Goal: Information Seeking & Learning: Learn about a topic

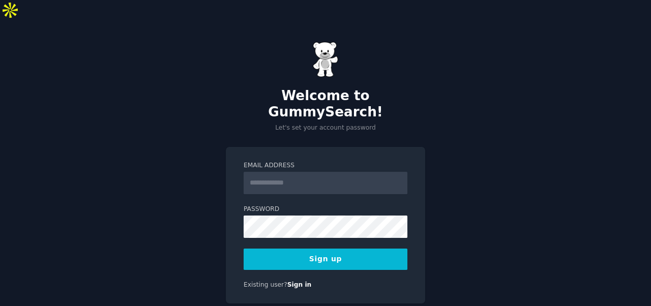
click at [329, 172] on input "Email Address" at bounding box center [326, 183] width 164 height 22
type input "**********"
click at [359, 249] on button "Sign up" at bounding box center [326, 259] width 164 height 21
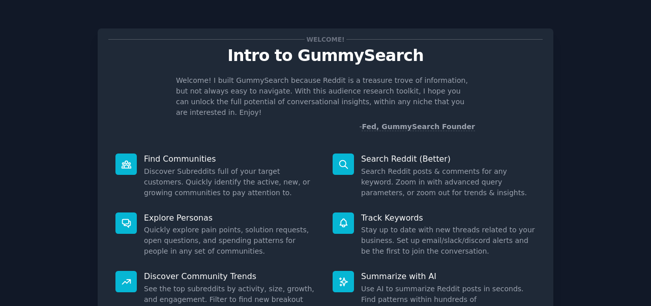
scroll to position [92, 0]
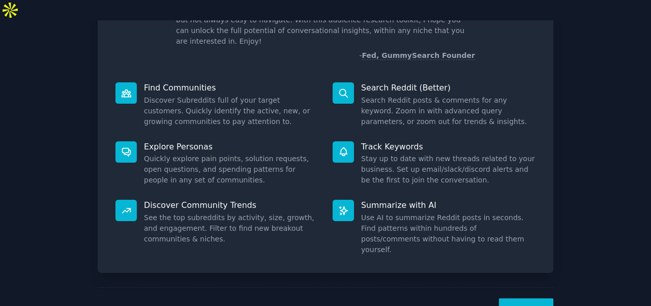
click at [510, 299] on button "Next" at bounding box center [526, 311] width 54 height 25
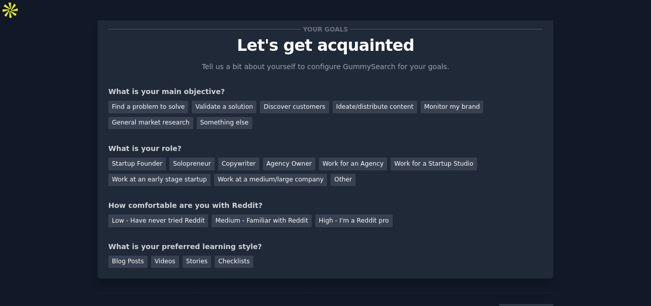
scroll to position [32, 0]
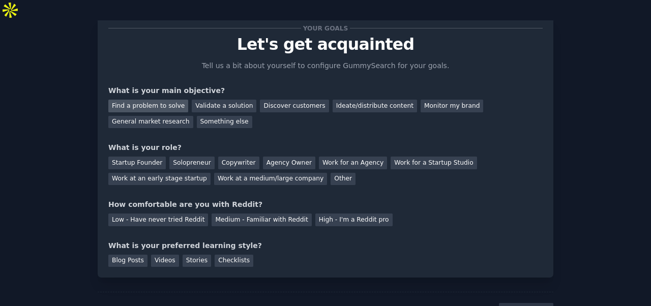
click at [148, 100] on div "Find a problem to solve" at bounding box center [148, 106] width 80 height 13
click at [275, 100] on div "Discover customers" at bounding box center [294, 106] width 69 height 13
click at [157, 100] on div "Find a problem to solve" at bounding box center [148, 106] width 80 height 13
click at [329, 157] on div "Work for an Agency" at bounding box center [353, 163] width 68 height 13
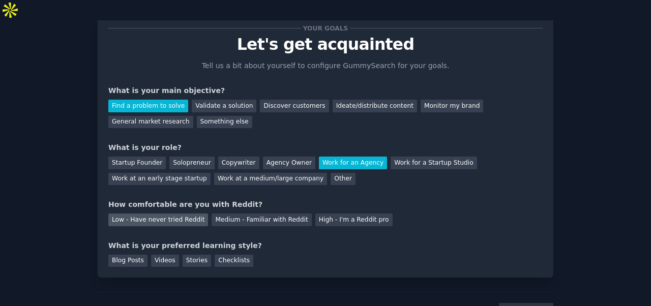
click at [149, 214] on div "Low - Have never tried Reddit" at bounding box center [158, 220] width 100 height 13
click at [124, 255] on div "Blog Posts" at bounding box center [127, 261] width 39 height 13
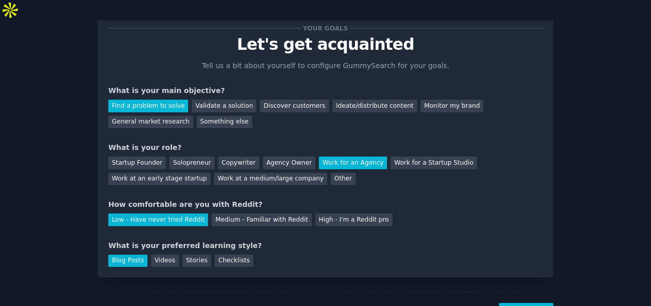
click at [177, 252] on div "Your goals Let's get acquainted Tell us a bit about yourself to configure Gummy…" at bounding box center [326, 147] width 456 height 260
click at [168, 248] on div "Your goals Let's get acquainted Tell us a bit about yourself to configure Gummy…" at bounding box center [326, 147] width 456 height 260
click at [167, 255] on div "Videos" at bounding box center [165, 261] width 28 height 13
click at [138, 255] on div "Blog Posts" at bounding box center [127, 261] width 39 height 13
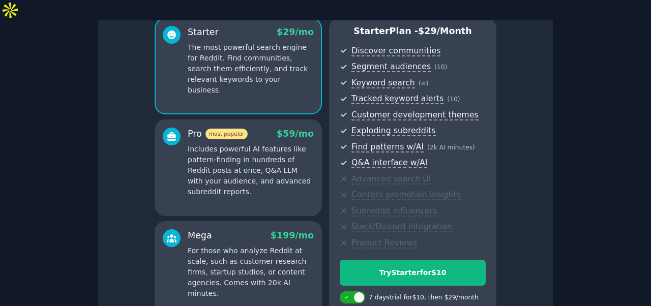
scroll to position [182, 0]
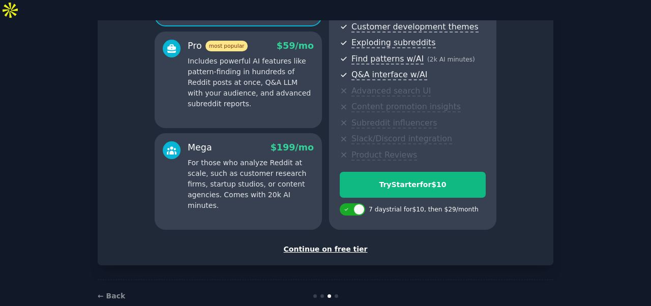
click at [317, 244] on div "Continue on free tier" at bounding box center [325, 249] width 434 height 11
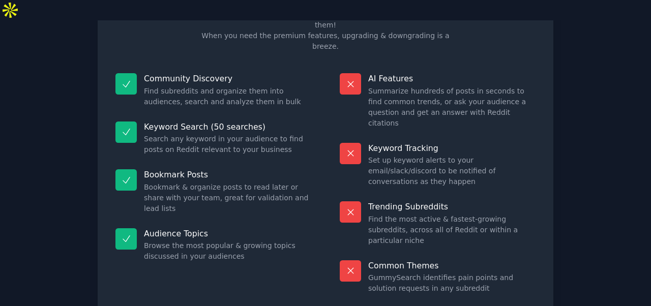
scroll to position [80, 0]
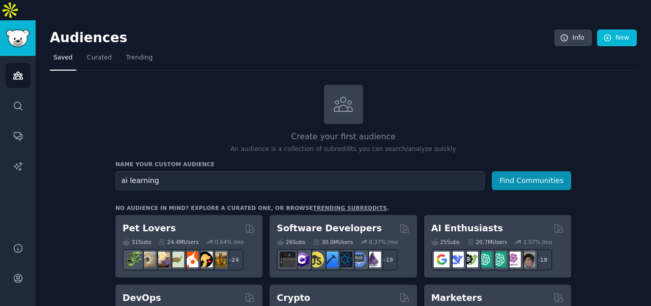
type input "ai learning"
click at [492, 171] on button "Find Communities" at bounding box center [531, 180] width 79 height 19
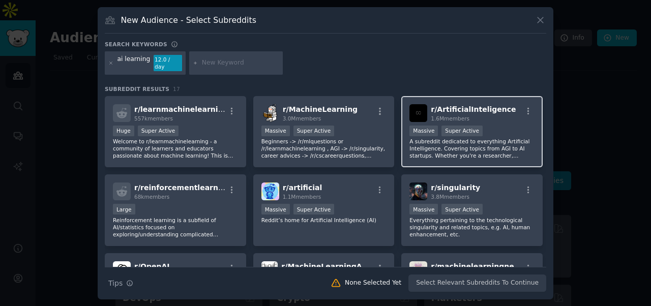
click at [450, 155] on div "r/ ArtificialInteligence 1.6M members Massive Super Active A subreddit dedicate…" at bounding box center [471, 132] width 141 height 72
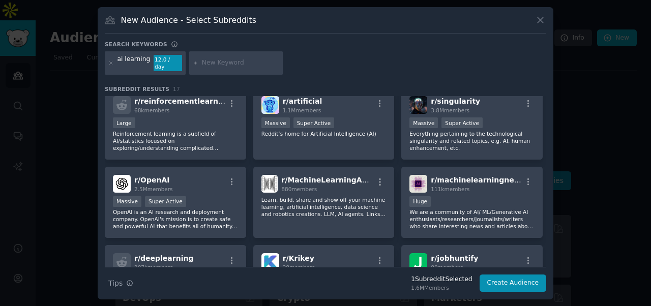
scroll to position [91, 0]
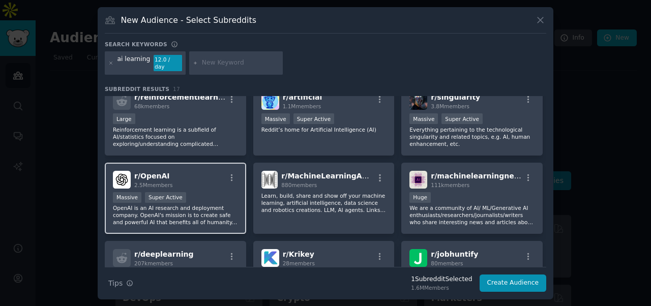
click at [222, 185] on div "r/ OpenAI 2.5M members Massive Super Active OpenAI is an AI research and deploy…" at bounding box center [175, 199] width 141 height 72
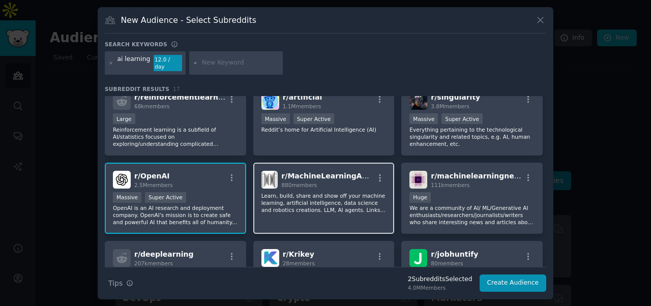
scroll to position [125, 0]
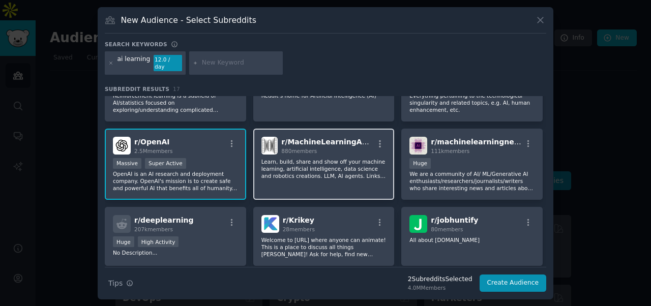
click at [312, 171] on p "Learn, build, share and show off your machine learning, artificial intelligence…" at bounding box center [323, 168] width 125 height 21
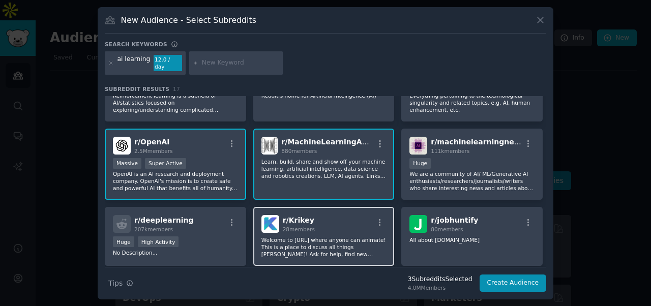
click at [353, 237] on p "Welcome to Krikey.AI where anyone can animate! This is a place to discuss all t…" at bounding box center [323, 247] width 125 height 21
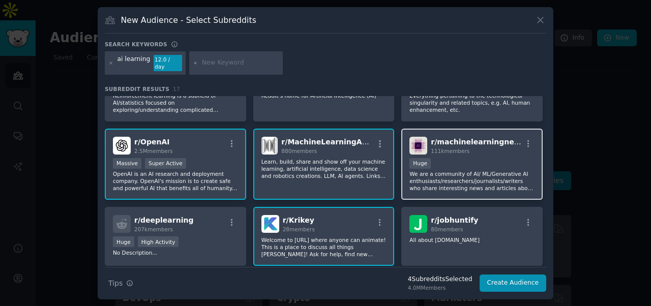
click at [473, 137] on h2 "r/ machinelearningnews 111k members" at bounding box center [476, 146] width 91 height 18
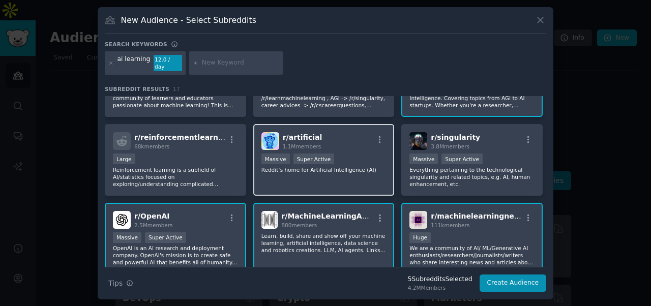
scroll to position [0, 0]
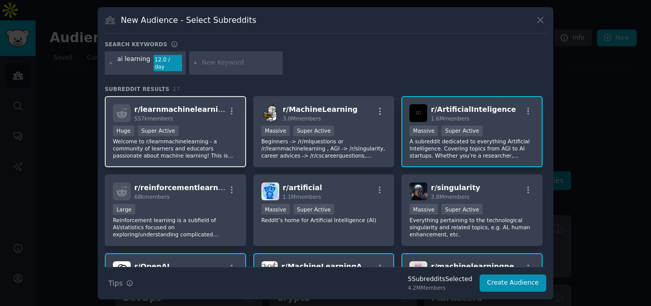
click at [206, 108] on span "r/ learnmachinelearning" at bounding box center [181, 109] width 94 height 8
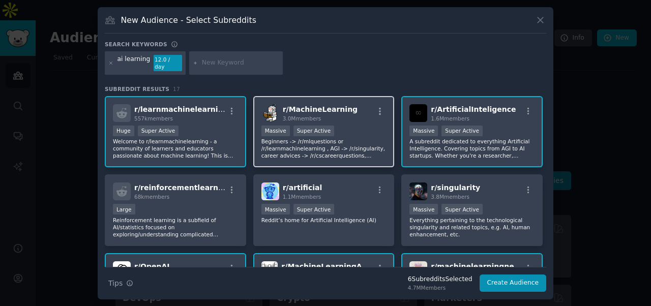
click at [342, 126] on div ">= 95th percentile for submissions / day Massive Super Active" at bounding box center [323, 132] width 125 height 13
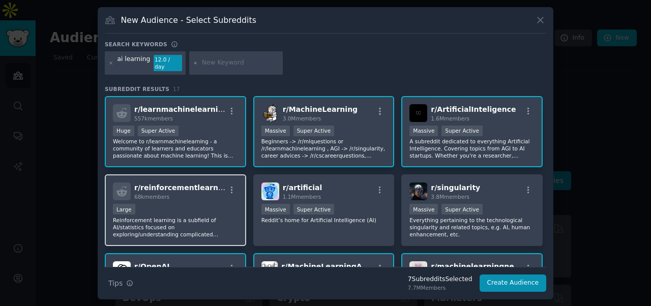
click at [200, 188] on span "r/ reinforcementlearning" at bounding box center [182, 188] width 97 height 8
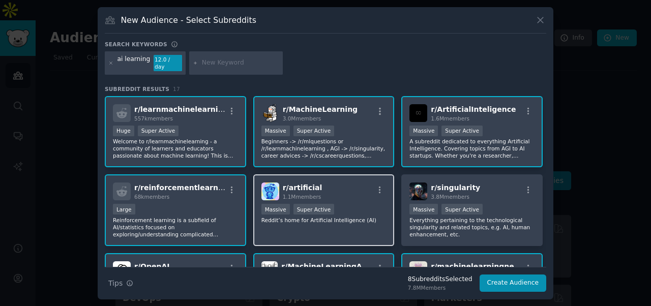
click at [333, 191] on div "r/ artificial 1.1M members" at bounding box center [323, 192] width 125 height 18
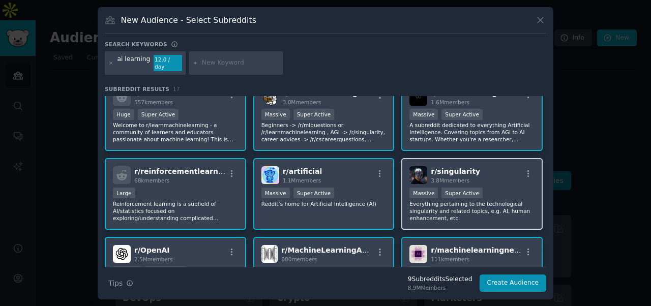
click at [460, 158] on div "r/ singularity 3.8M members Massive Super Active Everything pertaining to the t…" at bounding box center [471, 194] width 141 height 72
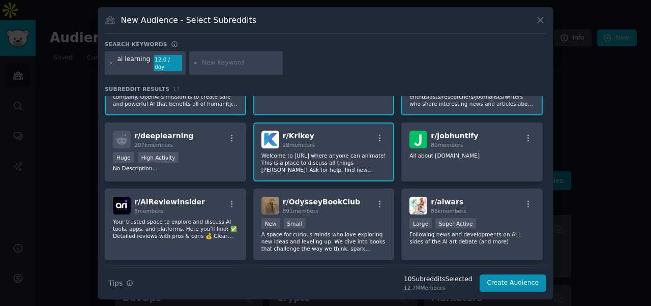
scroll to position [256, 0]
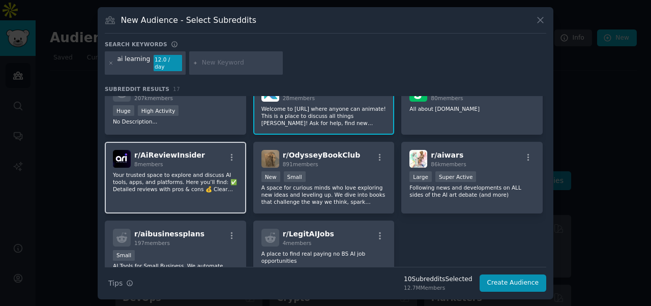
click at [209, 178] on p "Your trusted space to explore and discuss AI tools, apps, and platforms. Here y…" at bounding box center [175, 181] width 125 height 21
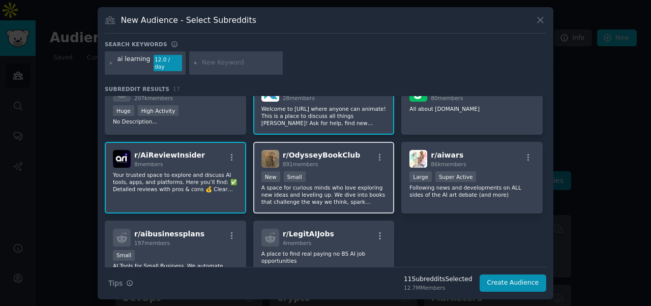
click at [325, 197] on p "A space for curious minds who love exploring new ideas and leveling up. We dive…" at bounding box center [323, 194] width 125 height 21
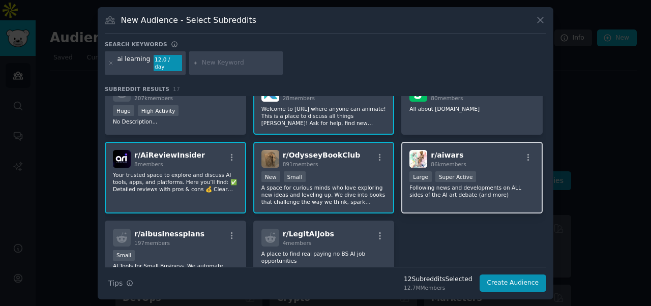
click at [464, 192] on p "Following news and developments on ALL sides of the AI art debate (and more)" at bounding box center [472, 191] width 125 height 14
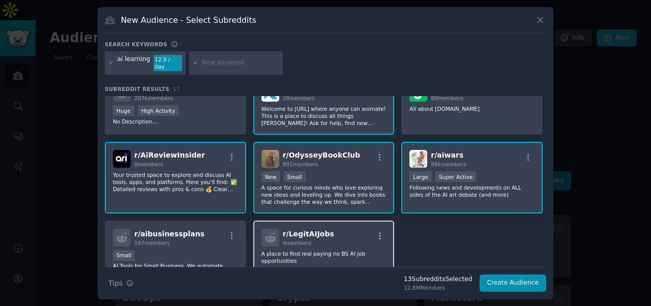
click at [344, 231] on div "r/ LegitAIJobs 4 members" at bounding box center [323, 238] width 125 height 18
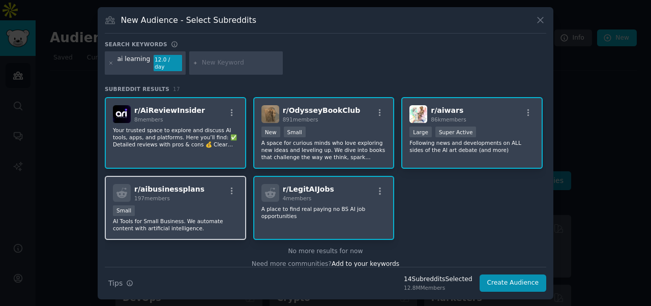
scroll to position [309, 0]
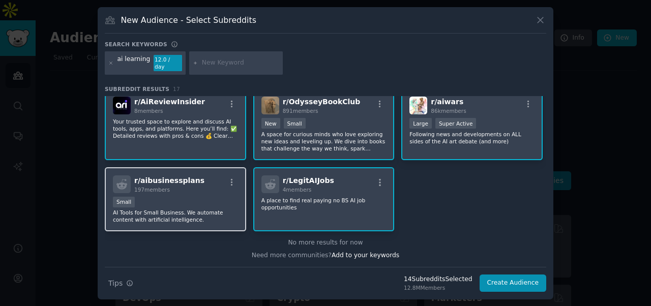
click at [203, 209] on p "AI Tools for Small Business. We automate content with artificial intelligence." at bounding box center [175, 216] width 125 height 14
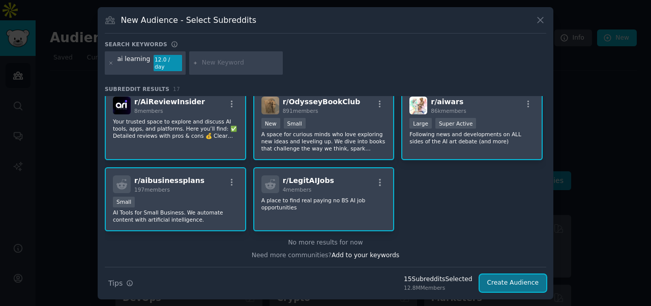
click at [523, 279] on button "Create Audience" at bounding box center [513, 283] width 67 height 17
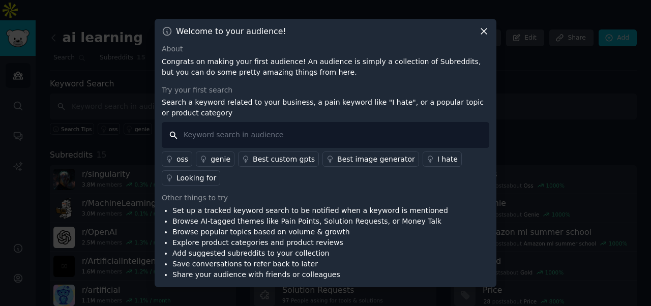
click at [304, 129] on input "text" at bounding box center [326, 135] width 328 height 26
type input "Ai prompts"
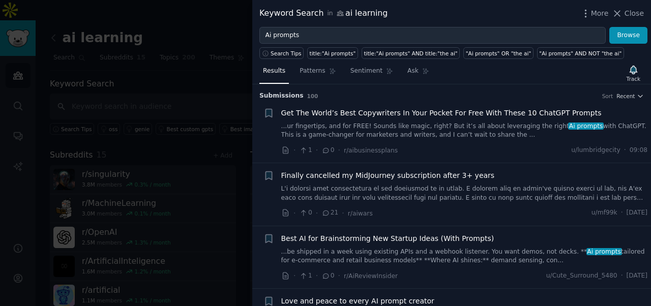
click at [417, 173] on span "Finally cancelled my MidJourney subscription after 3+ years" at bounding box center [388, 175] width 214 height 11
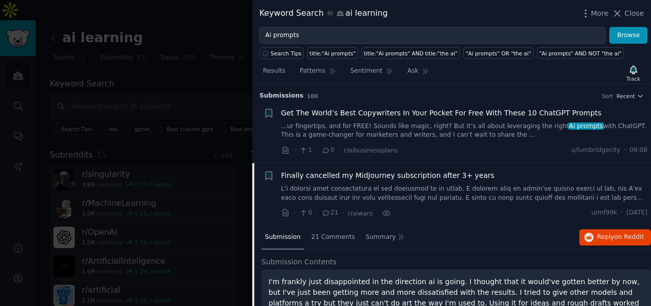
click at [411, 178] on span "Finally cancelled my MidJourney subscription after 3+ years" at bounding box center [388, 175] width 214 height 11
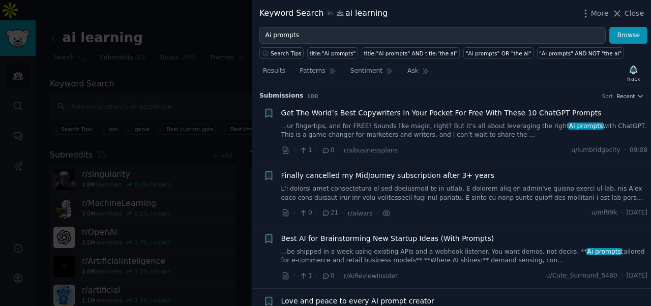
click at [379, 179] on div "Finally cancelled my MidJourney subscription after 3+ years · 0 · 21 · r/aiwars…" at bounding box center [464, 194] width 367 height 48
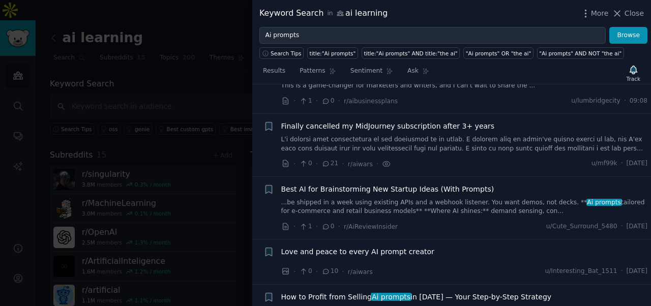
scroll to position [34, 0]
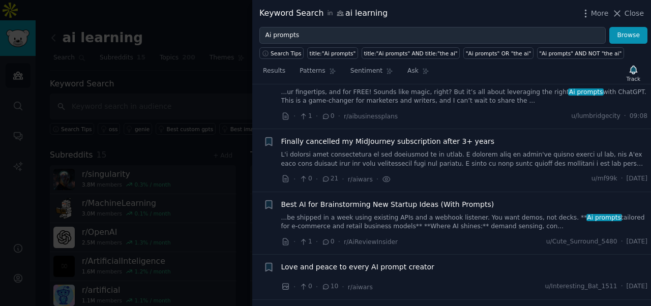
click at [373, 147] on div "Finally cancelled my MidJourney subscription after 3+ years" at bounding box center [464, 152] width 367 height 32
click at [373, 144] on span "Finally cancelled my MidJourney subscription after 3+ years" at bounding box center [388, 141] width 214 height 11
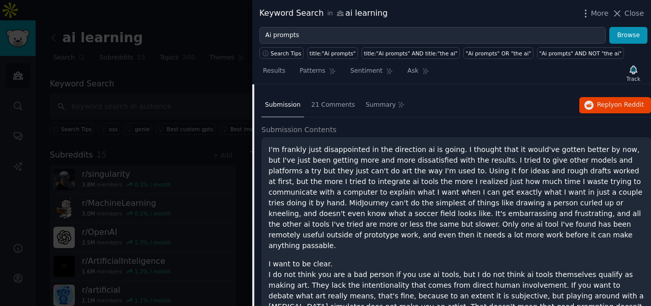
scroll to position [136, 0]
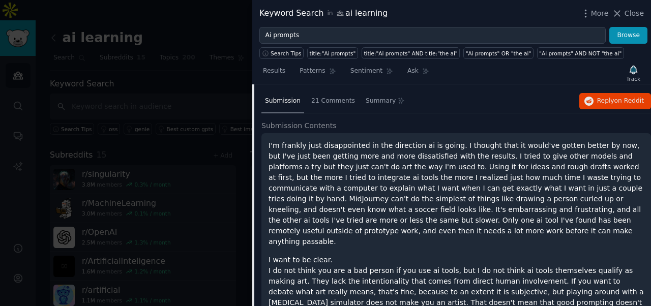
click at [330, 103] on span "21 Comments" at bounding box center [333, 101] width 44 height 9
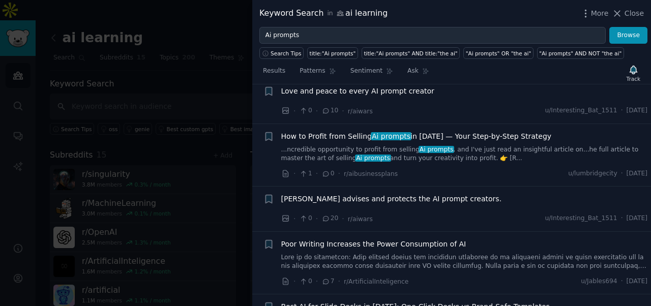
scroll to position [604, 0]
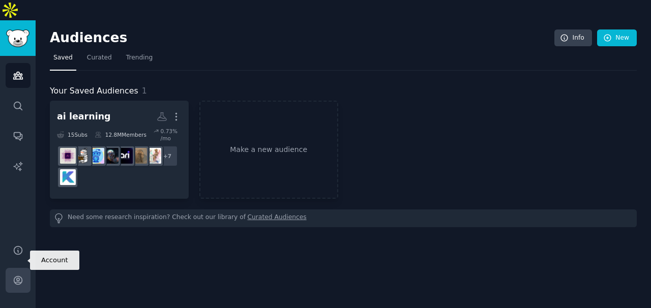
click at [16, 275] on icon "Sidebar" at bounding box center [18, 280] width 11 height 11
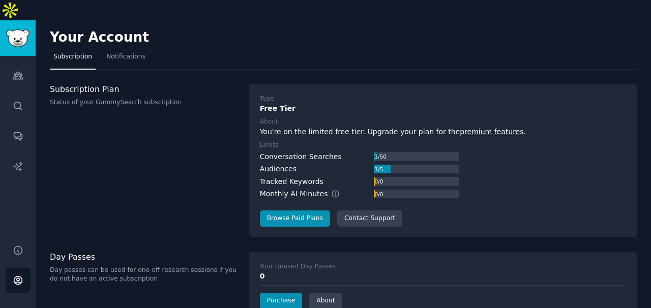
scroll to position [51, 0]
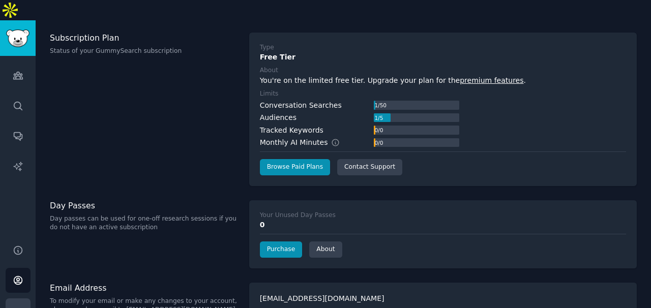
click at [9, 302] on button "More" at bounding box center [18, 311] width 25 height 25
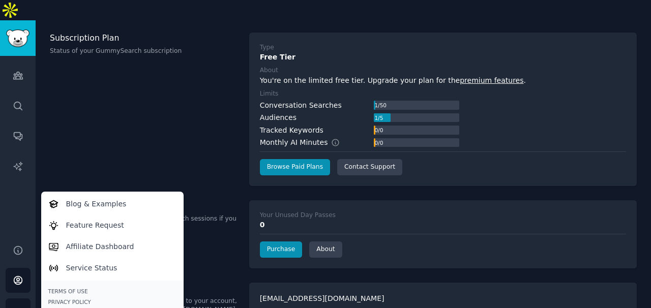
click at [77, 288] on div "Terms of Use Privacy Policy Log Out →" at bounding box center [112, 302] width 128 height 28
click at [68, 308] on div "Log Out →" at bounding box center [112, 312] width 128 height 7
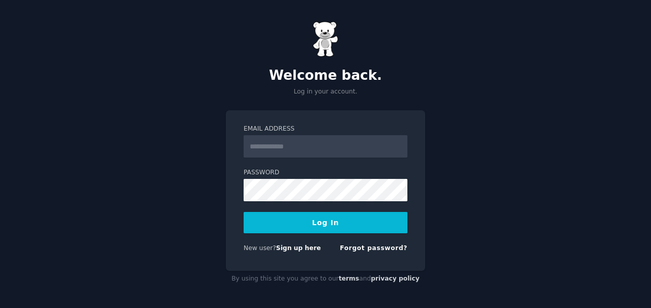
click at [277, 149] on input "Email Address" at bounding box center [326, 146] width 164 height 22
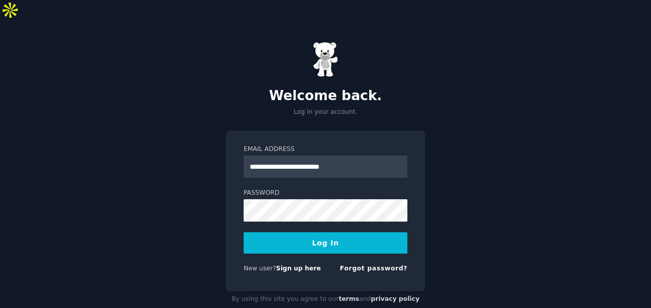
drag, startPoint x: 284, startPoint y: 146, endPoint x: 270, endPoint y: 147, distance: 13.8
click at [270, 156] on input "**********" at bounding box center [326, 167] width 164 height 22
type input "**********"
click at [274, 232] on button "Log In" at bounding box center [326, 242] width 164 height 21
